Goal: Task Accomplishment & Management: Use online tool/utility

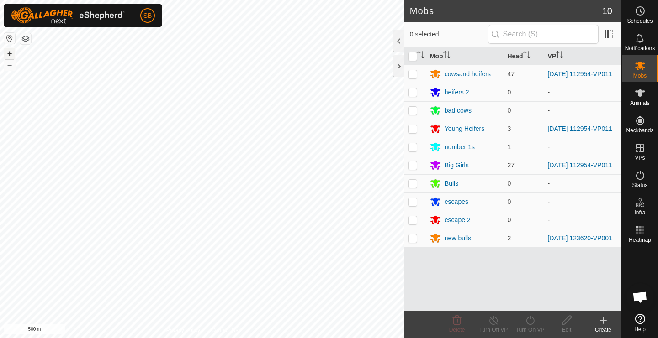
click at [10, 55] on button "+" at bounding box center [9, 53] width 11 height 11
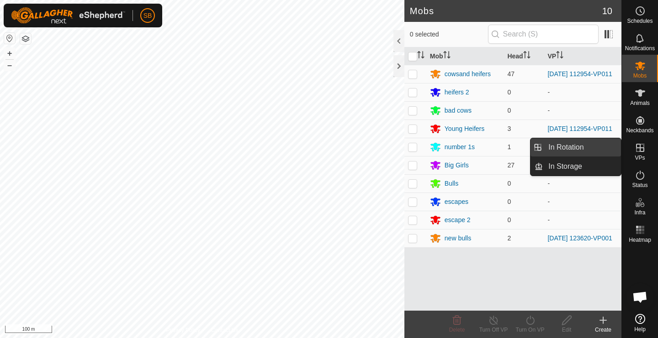
click at [590, 149] on link "In Rotation" at bounding box center [581, 147] width 78 height 18
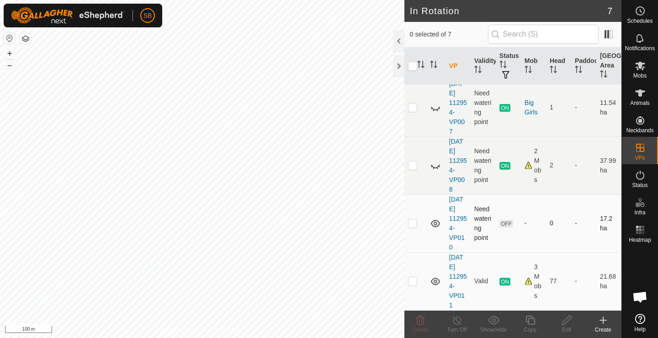
scroll to position [160, 0]
click at [9, 68] on button "–" at bounding box center [9, 65] width 11 height 11
click at [413, 282] on p-checkbox at bounding box center [412, 281] width 9 height 7
checkbox input "true"
click at [528, 321] on icon at bounding box center [529, 320] width 9 height 9
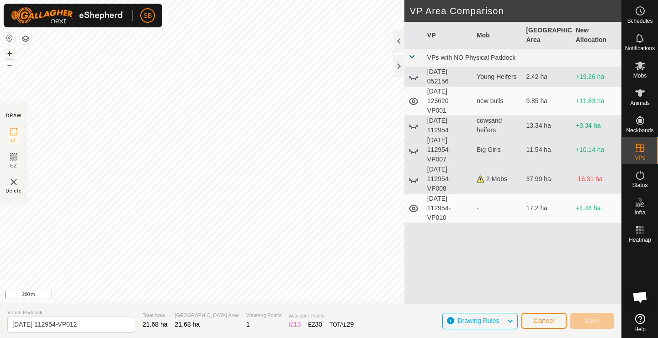
click at [9, 53] on button "+" at bounding box center [9, 53] width 11 height 11
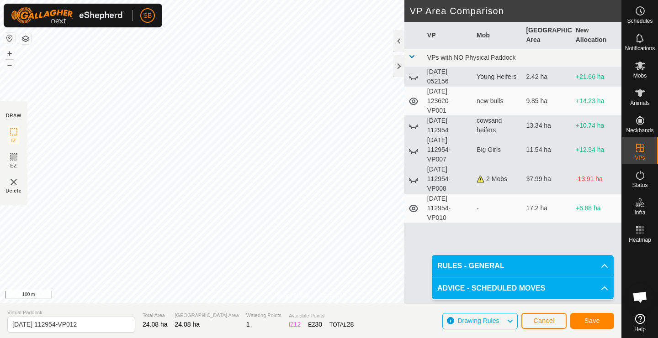
click at [595, 321] on span "Save" at bounding box center [592, 320] width 16 height 7
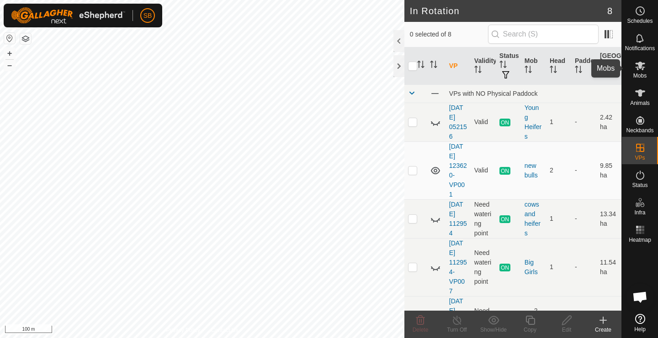
click at [642, 76] on span "Mobs" at bounding box center [639, 75] width 13 height 5
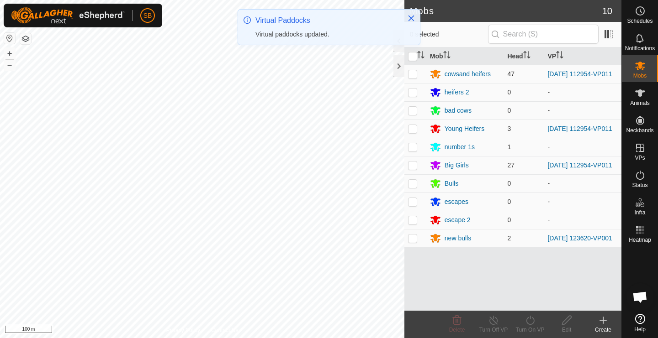
click at [415, 75] on p-checkbox at bounding box center [412, 73] width 9 height 7
checkbox input "true"
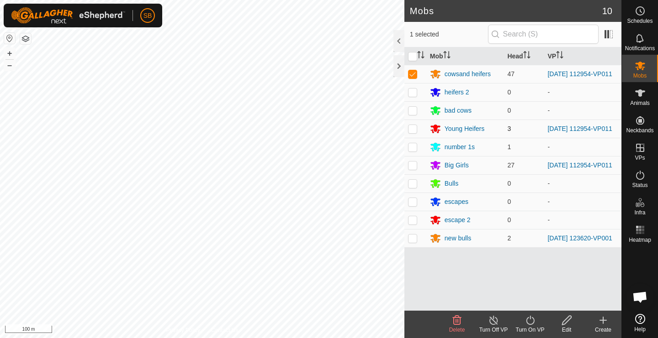
click at [412, 132] on p-checkbox at bounding box center [412, 128] width 9 height 7
checkbox input "true"
click at [414, 169] on p-checkbox at bounding box center [412, 165] width 9 height 7
checkbox input "true"
click at [531, 327] on div "Turn On VP" at bounding box center [529, 330] width 37 height 8
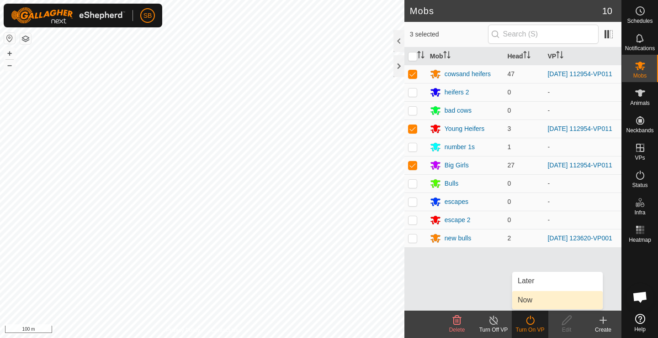
click at [537, 303] on link "Now" at bounding box center [557, 300] width 90 height 18
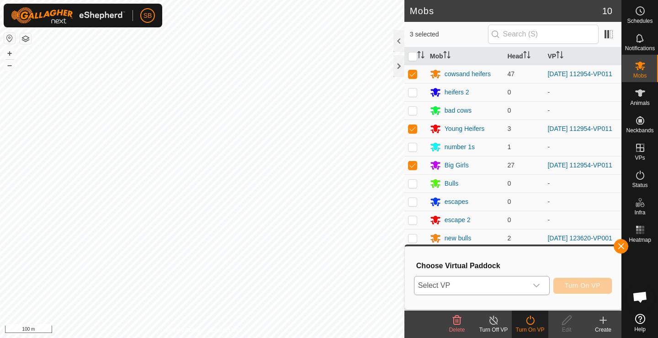
click at [539, 286] on icon "dropdown trigger" at bounding box center [535, 285] width 7 height 7
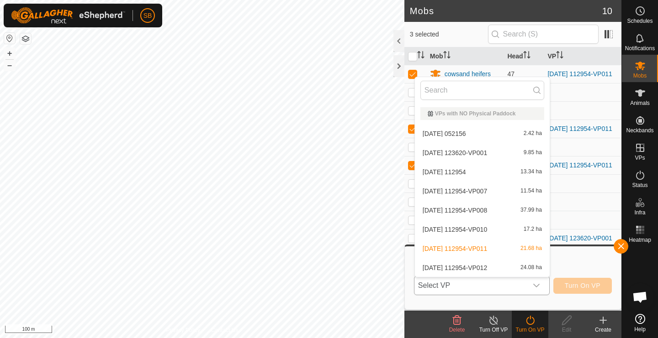
click at [522, 269] on li "[DATE] 112954-VP012 24.08 ha" at bounding box center [482, 268] width 135 height 18
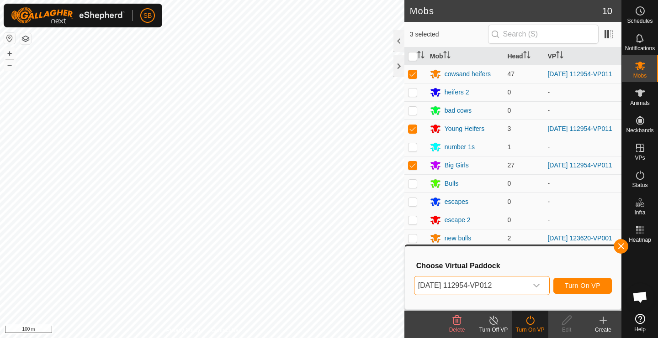
click at [588, 290] on button "Turn On VP" at bounding box center [582, 286] width 58 height 16
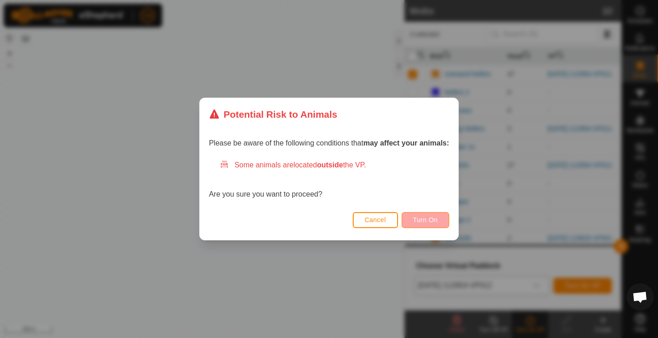
click at [426, 221] on span "Turn On" at bounding box center [425, 219] width 25 height 7
